Goal: Transaction & Acquisition: Subscribe to service/newsletter

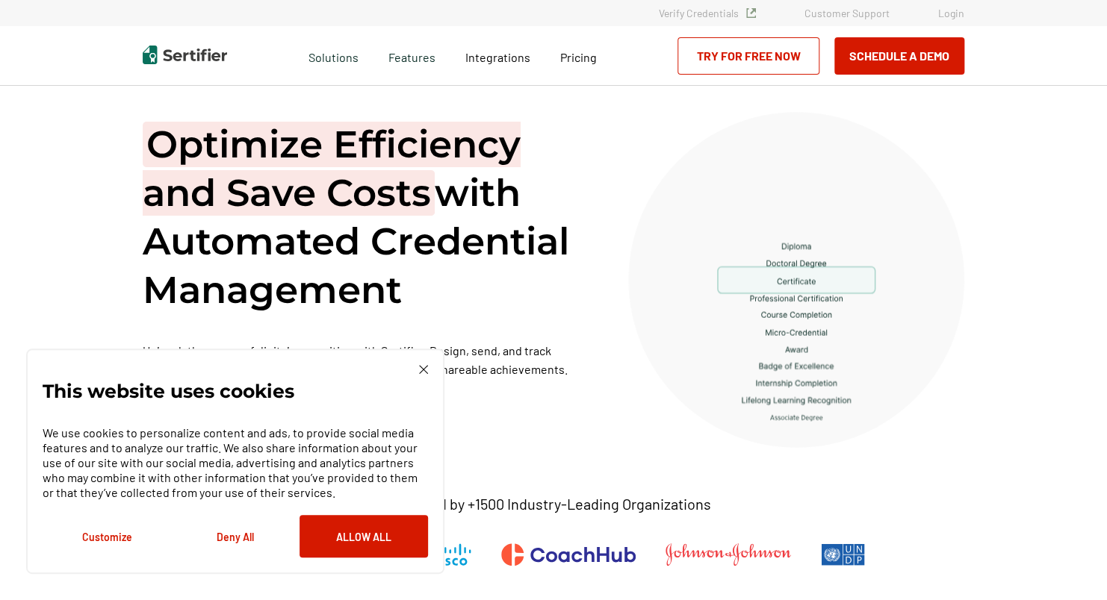
click at [421, 370] on img at bounding box center [423, 369] width 9 height 9
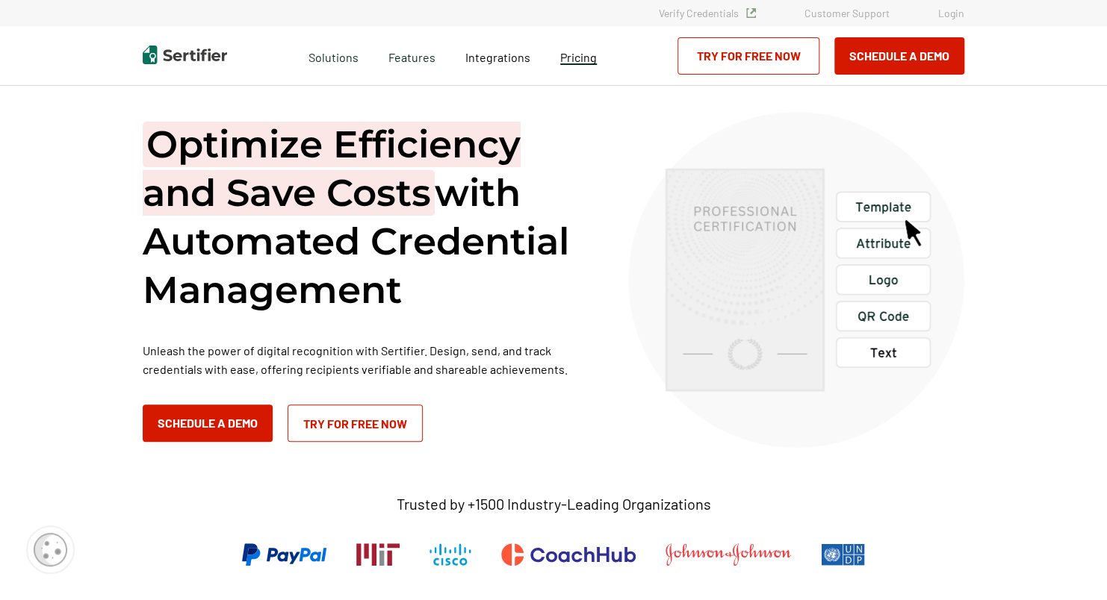
click at [565, 58] on span "Pricing" at bounding box center [578, 57] width 37 height 14
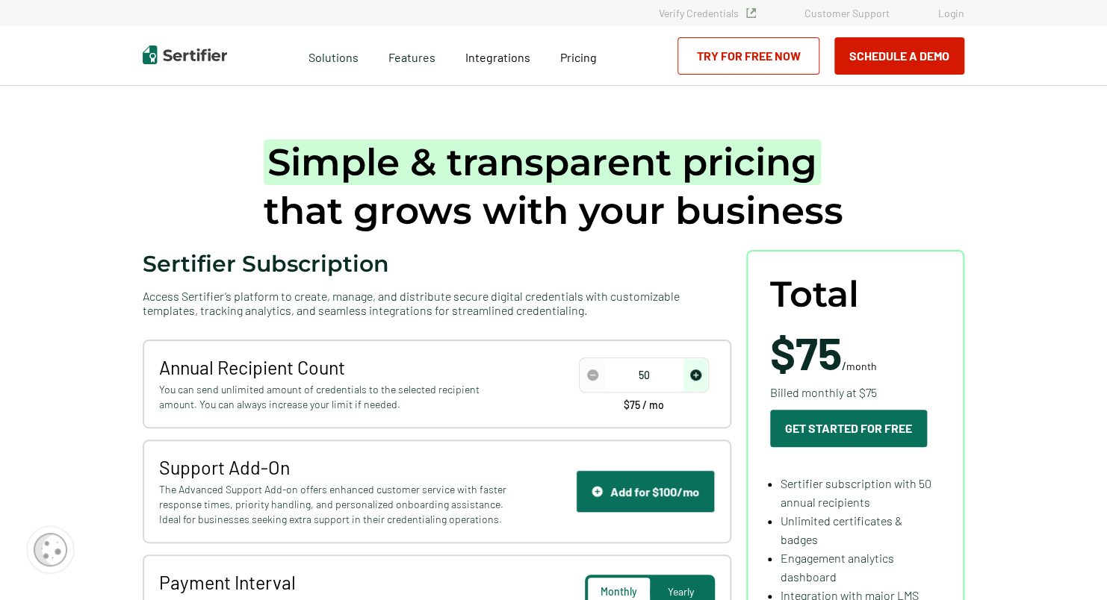
click at [765, 63] on link "Try for Free Now" at bounding box center [748, 55] width 142 height 37
